Goal: Task Accomplishment & Management: Manage account settings

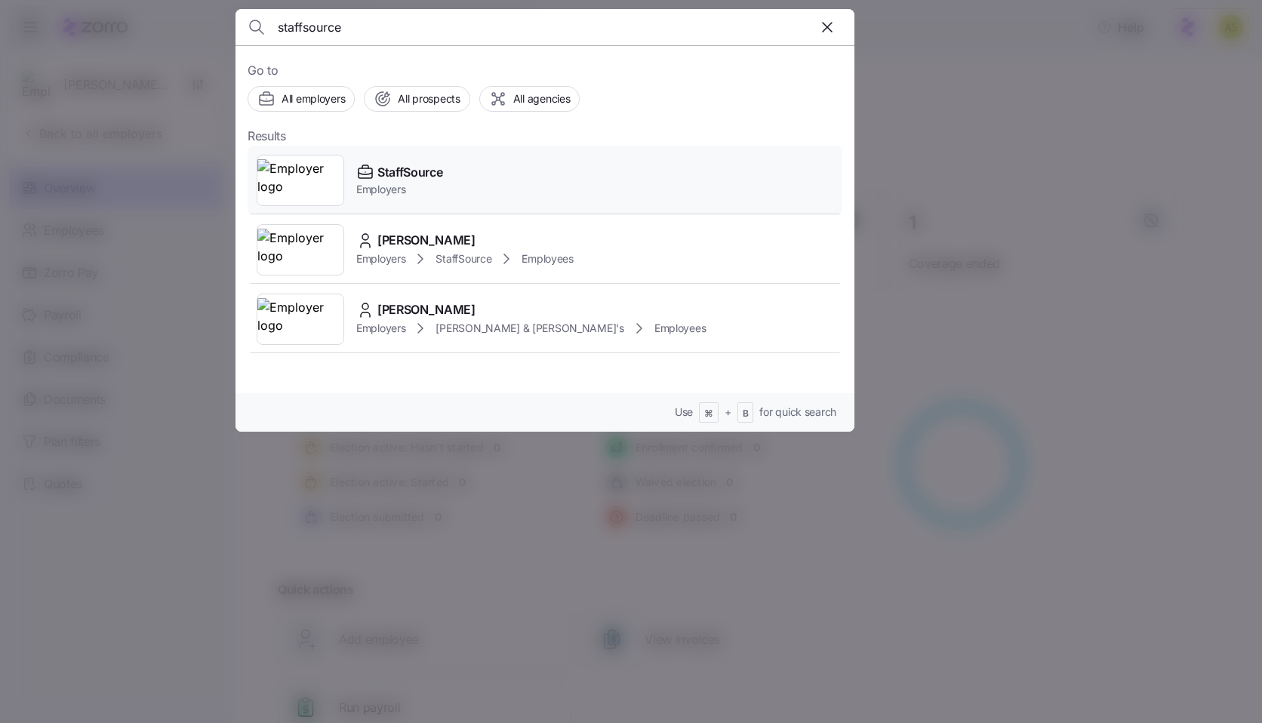
type input "staffsource"
click at [497, 186] on div "StaffSource Employers" at bounding box center [545, 180] width 595 height 69
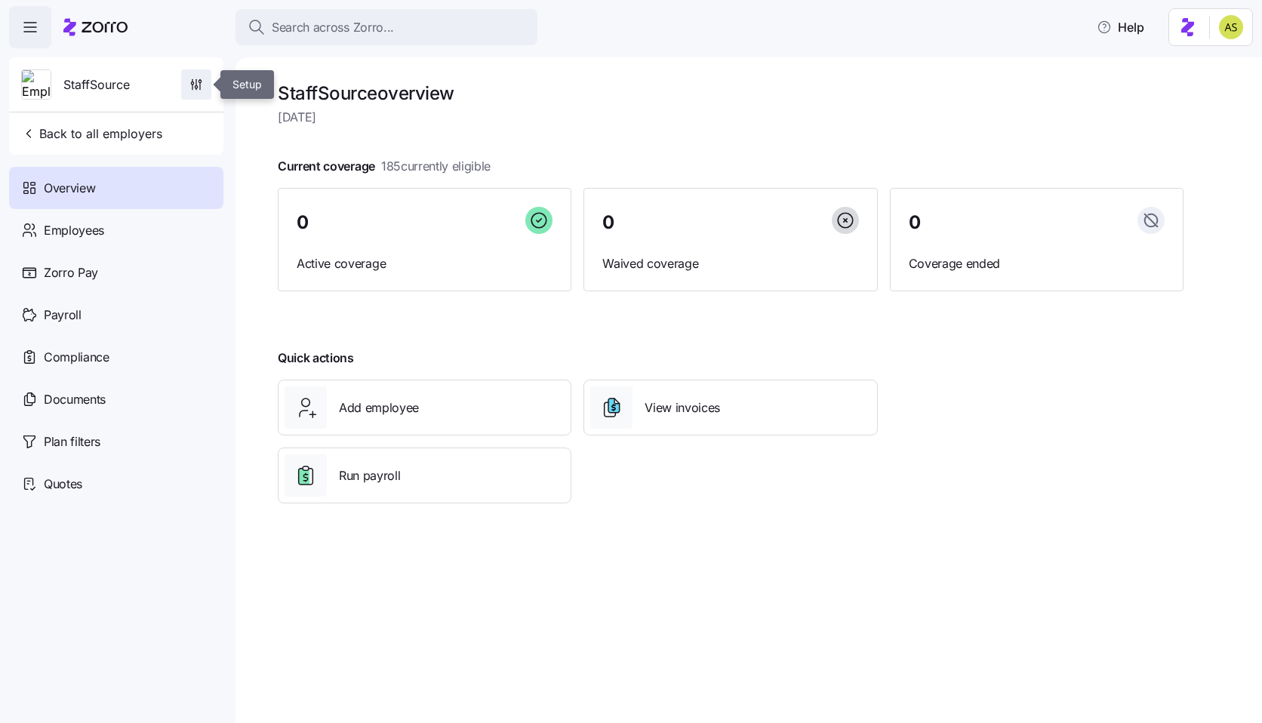
click at [189, 84] on icon "button" at bounding box center [196, 84] width 15 height 15
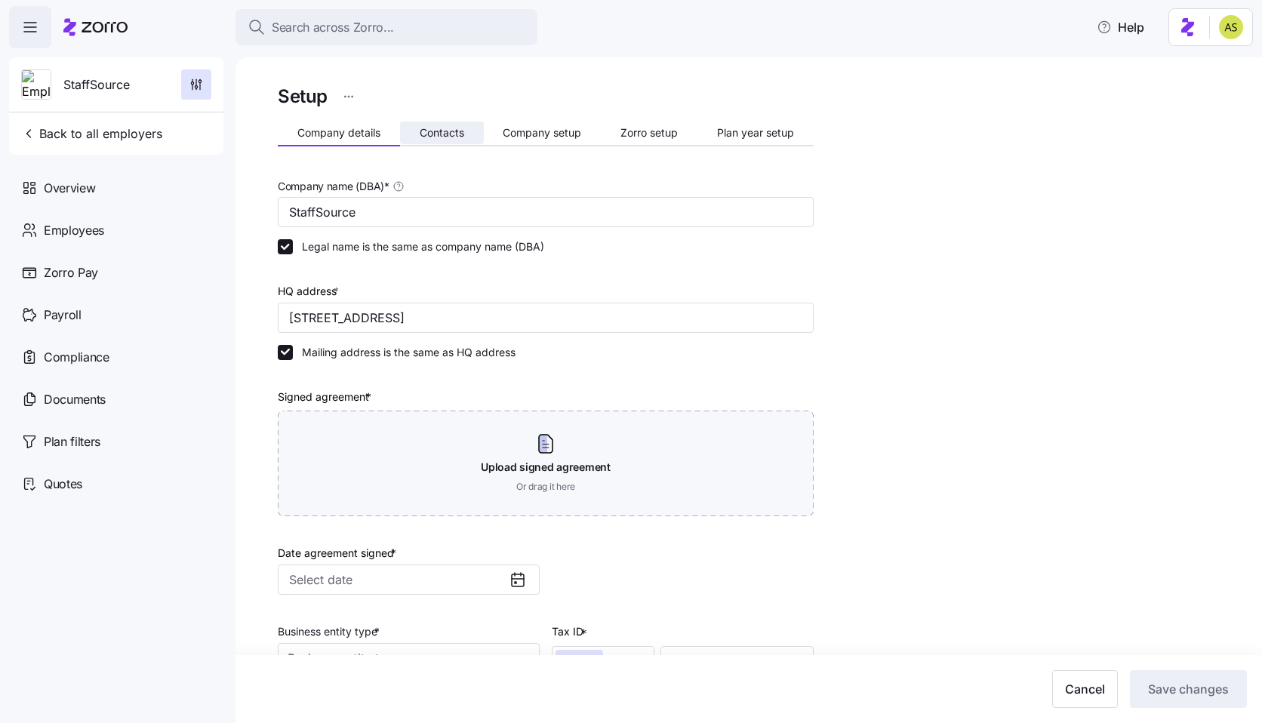
click at [443, 139] on button "Contacts" at bounding box center [442, 133] width 84 height 23
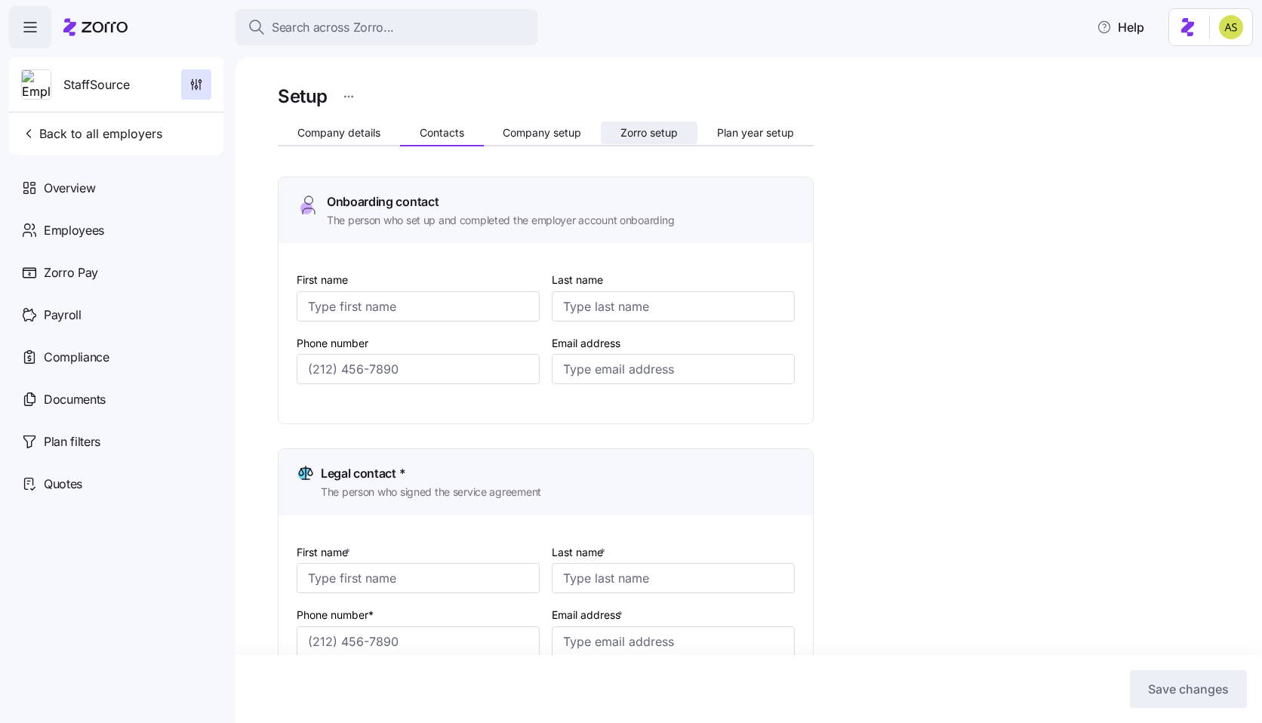
click at [650, 128] on span "Zorro setup" at bounding box center [649, 133] width 57 height 11
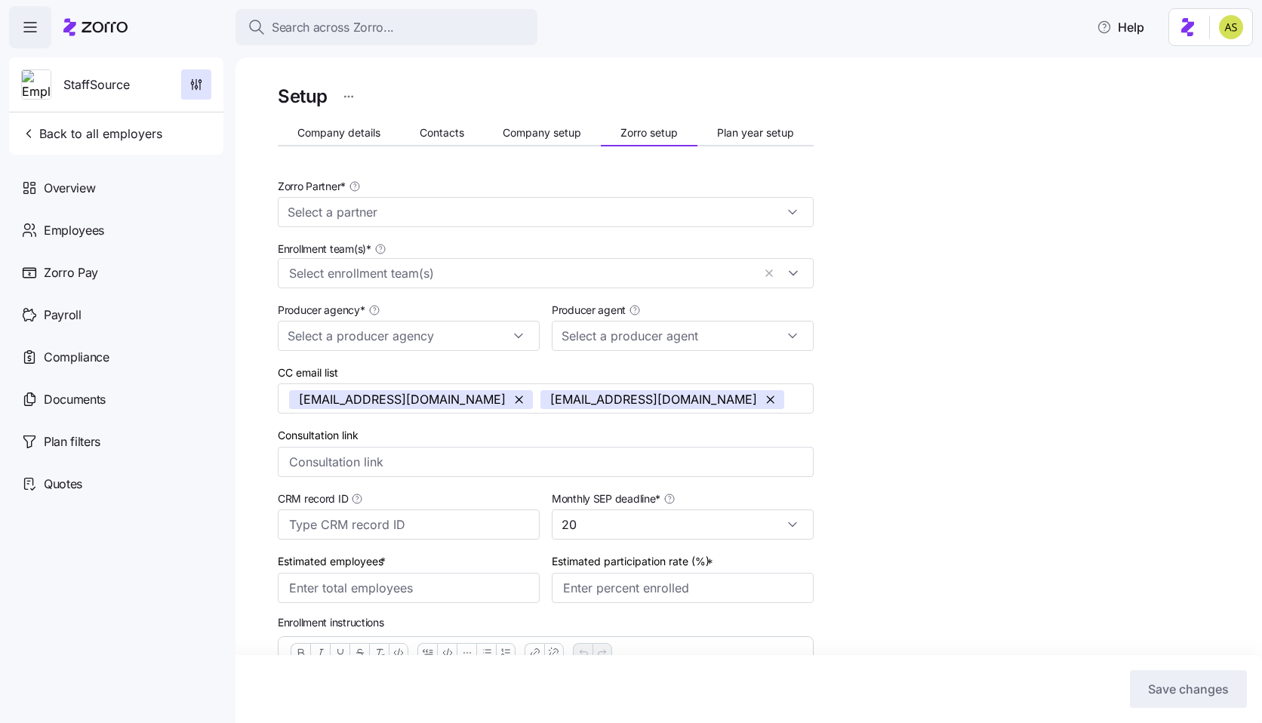
type input "MiBenefits"
